Goal: Transaction & Acquisition: Purchase product/service

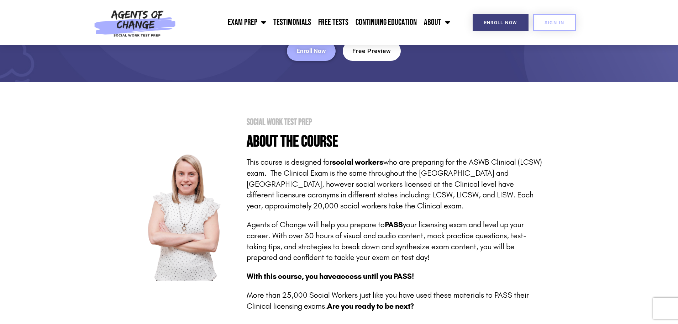
scroll to position [107, 0]
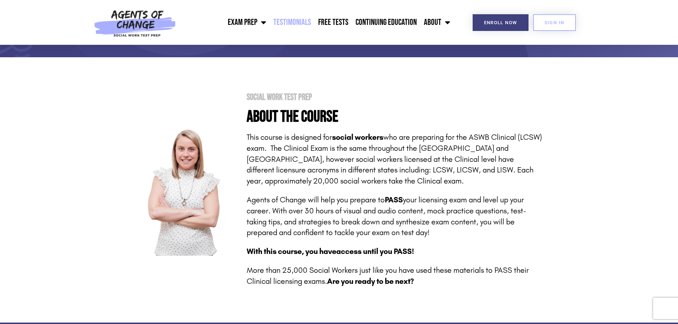
click at [306, 19] on link "Testimonials" at bounding box center [292, 23] width 45 height 18
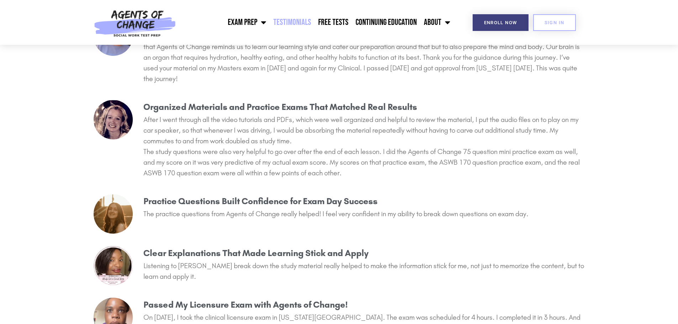
scroll to position [392, 0]
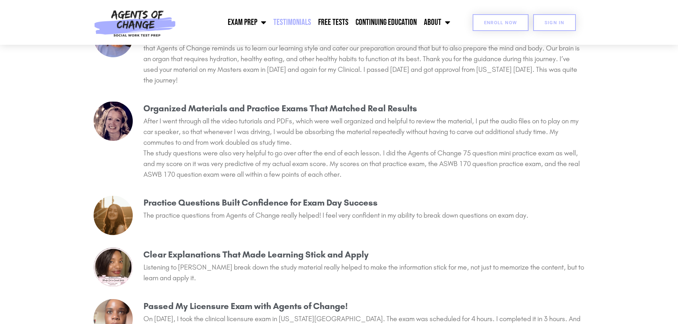
click at [485, 19] on link "Enroll Now" at bounding box center [501, 22] width 56 height 17
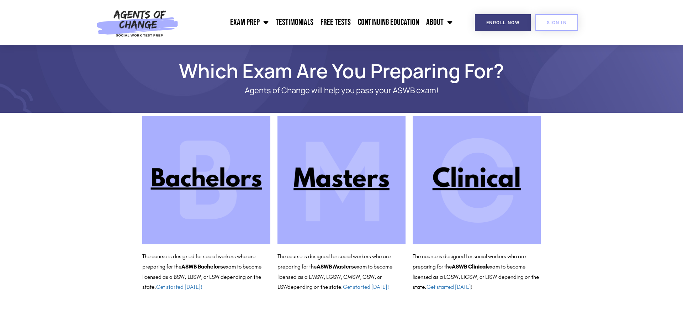
click at [494, 181] on img at bounding box center [477, 180] width 128 height 128
